Goal: Task Accomplishment & Management: Use online tool/utility

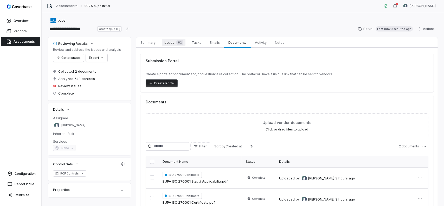
click at [172, 43] on span "Issues 62" at bounding box center [174, 42] width 24 height 7
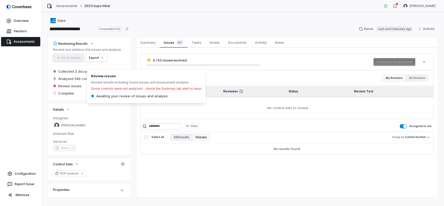
click at [69, 87] on span "Review issues" at bounding box center [69, 86] width 23 height 5
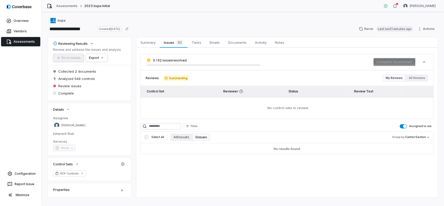
click at [276, 75] on div "Reviews 1 outstanding My Reviews All Reviews" at bounding box center [287, 77] width 293 height 7
click at [96, 56] on html "**********" at bounding box center [222, 103] width 444 height 206
click at [102, 78] on div "Export as Excel" at bounding box center [105, 77] width 37 height 8
click at [197, 184] on div "Summary Summary Issues 62 Issues 62 Tasks Tasks Emails Emails Documents Documen…" at bounding box center [287, 117] width 302 height 160
click at [216, 178] on div "Summary Summary Issues 62 Issues 62 Tasks Tasks Emails Emails Documents Documen…" at bounding box center [287, 117] width 302 height 160
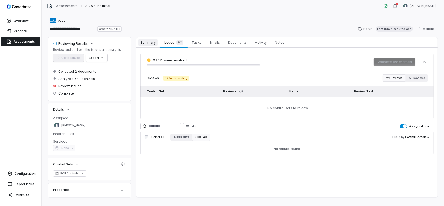
click at [152, 43] on span "Summary" at bounding box center [148, 42] width 19 height 7
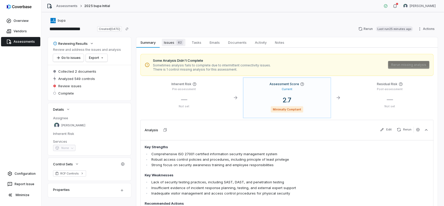
click at [172, 41] on span "Issues 62" at bounding box center [174, 42] width 24 height 7
